Goal: Information Seeking & Learning: Learn about a topic

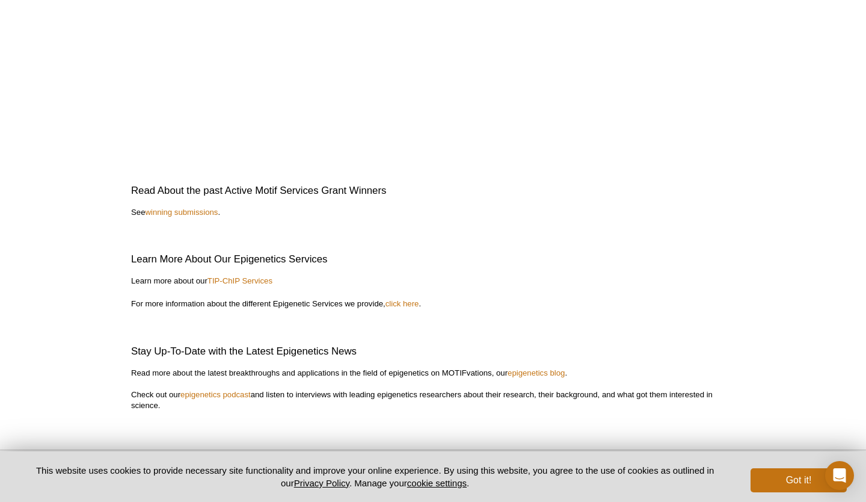
scroll to position [2674, 0]
click at [185, 212] on link "winning submissions" at bounding box center [181, 211] width 73 height 9
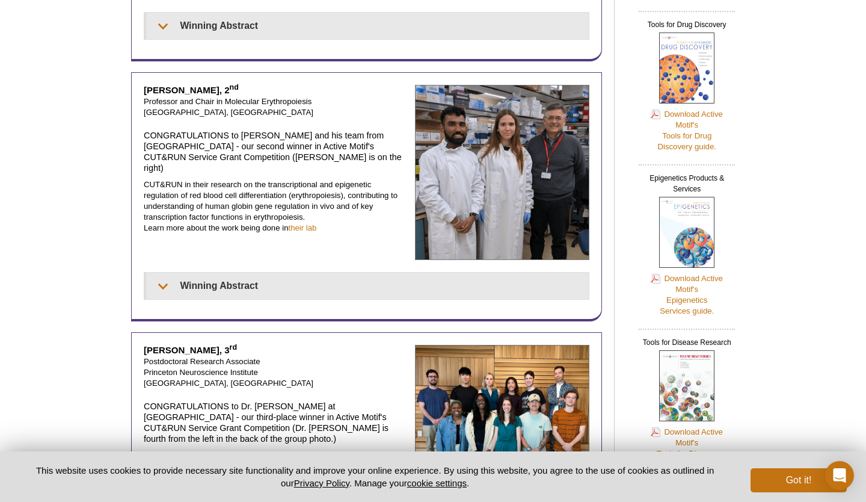
scroll to position [405, 0]
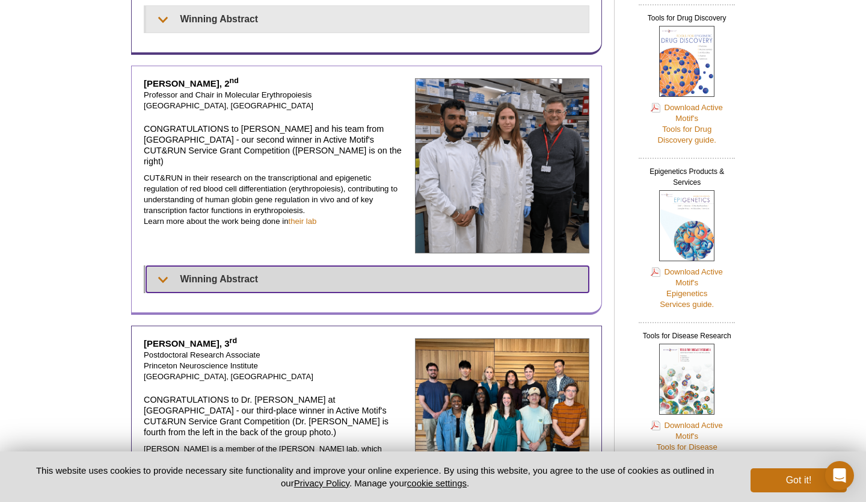
click at [214, 266] on summary "Winning Abstract" at bounding box center [367, 279] width 443 height 26
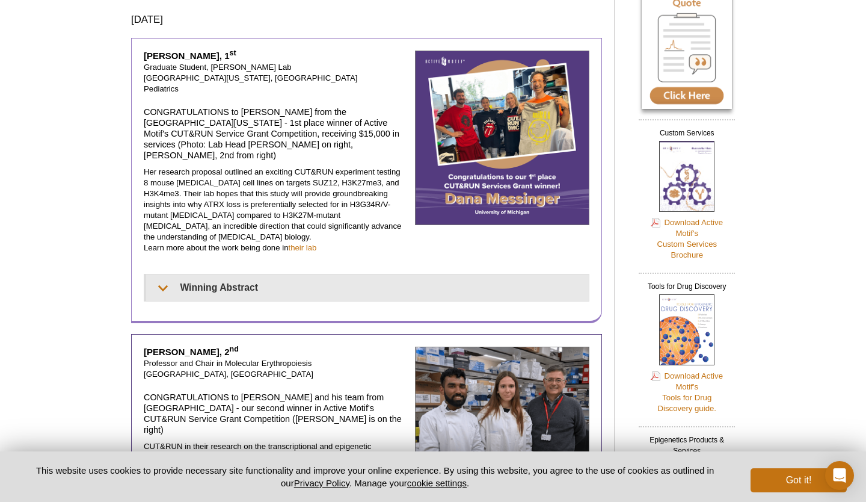
scroll to position [112, 0]
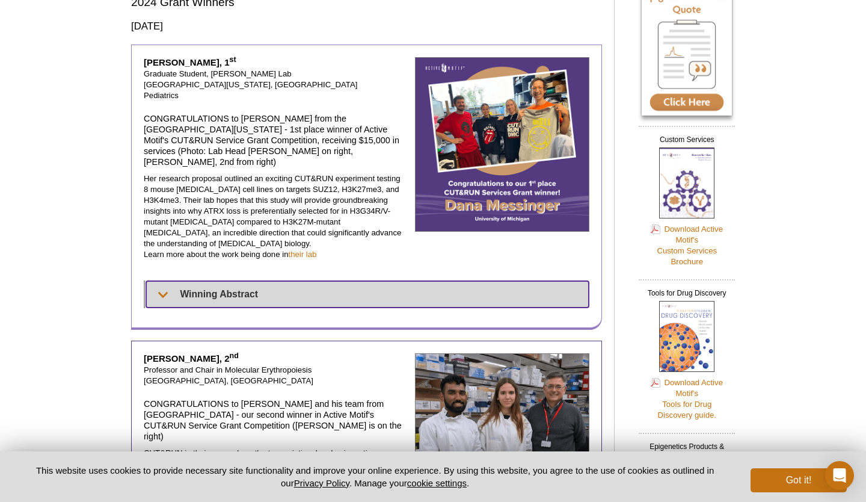
click at [184, 281] on summary "Winning Abstract" at bounding box center [367, 294] width 443 height 26
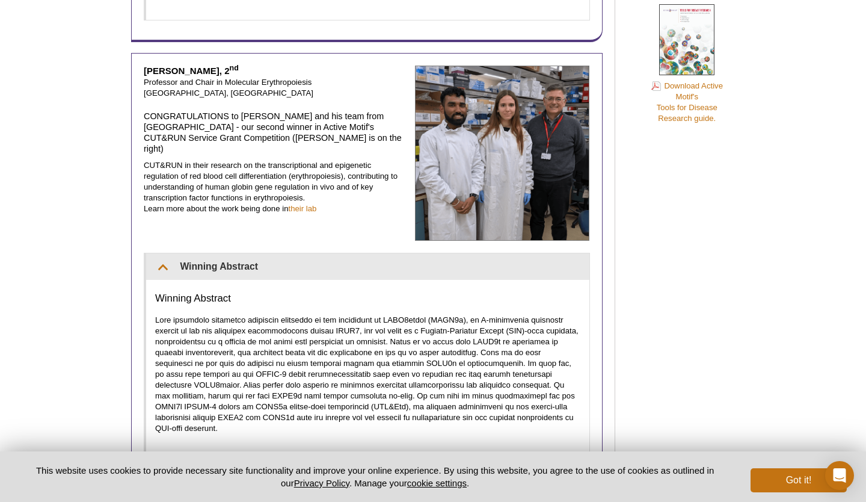
scroll to position [727, 0]
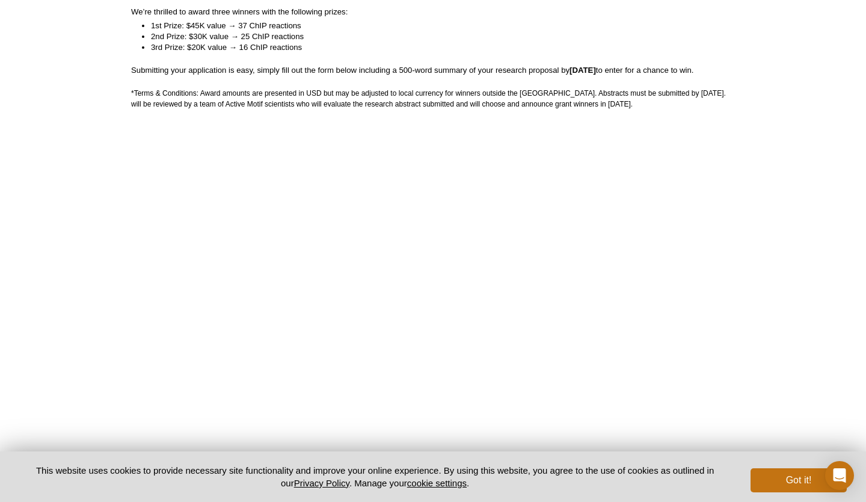
scroll to position [189, 0]
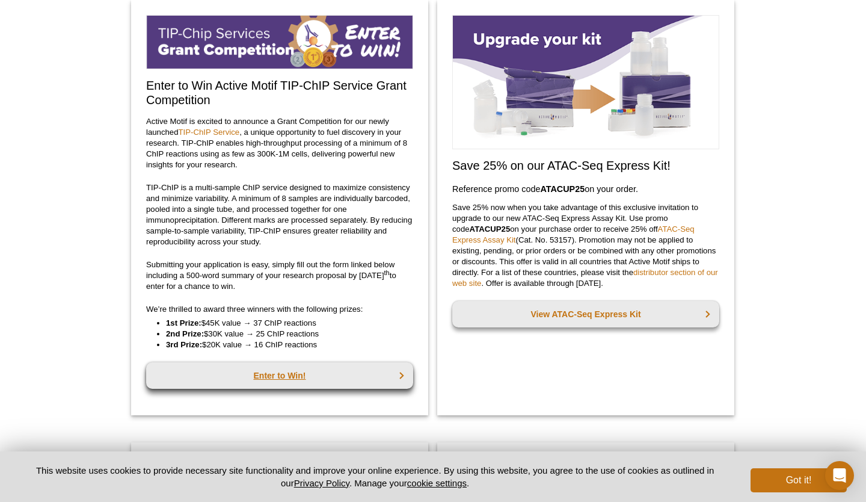
click at [276, 371] on link "Enter to Win!" at bounding box center [279, 375] width 267 height 26
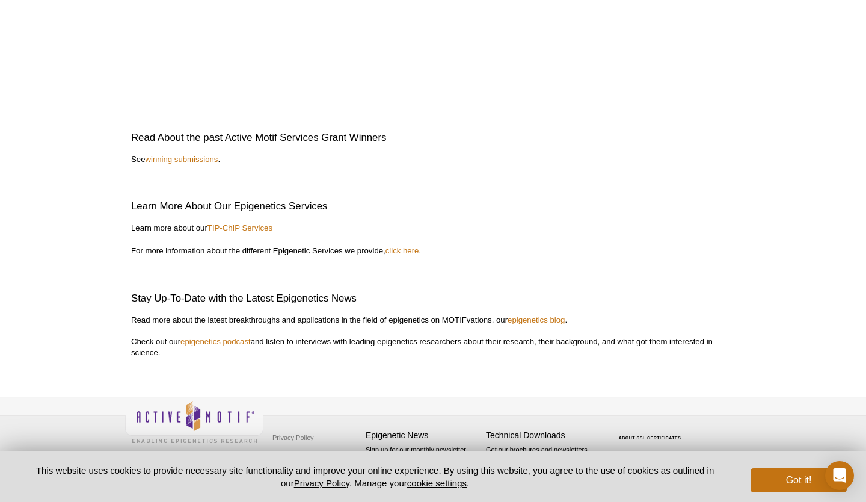
scroll to position [2726, 0]
click at [194, 159] on link "winning submissions" at bounding box center [181, 159] width 73 height 9
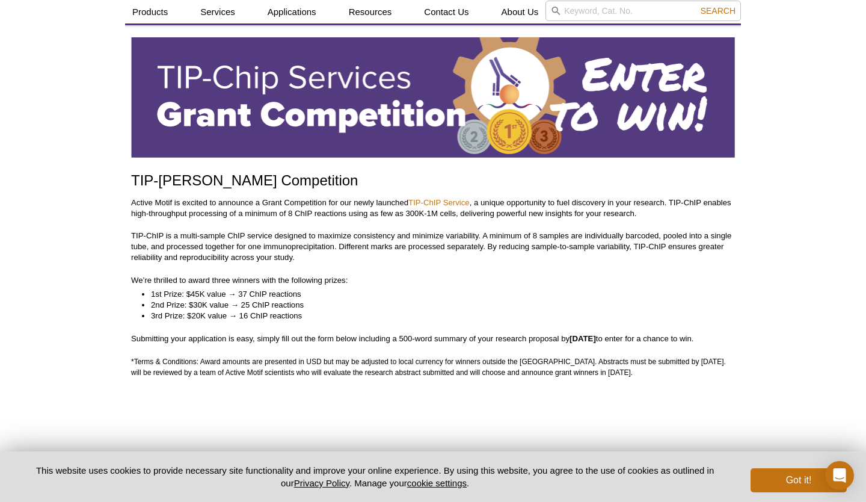
scroll to position [40, 0]
